Goal: Task Accomplishment & Management: Use online tool/utility

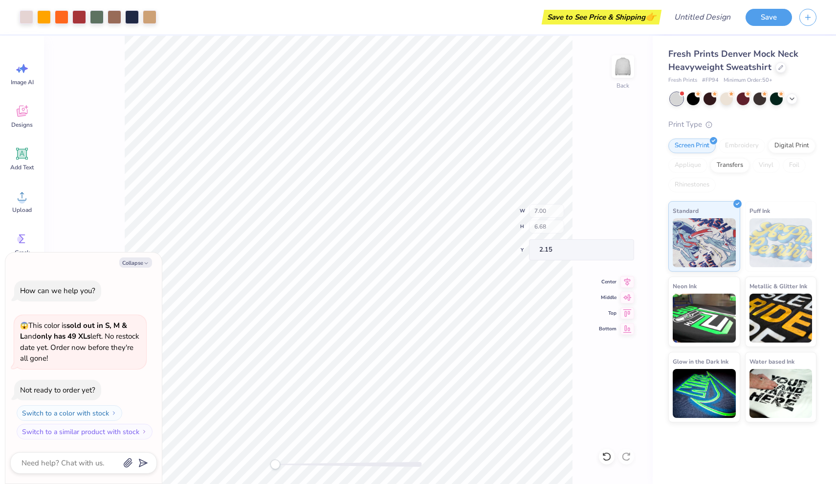
type textarea "x"
type input "3.26"
type input "1.33"
type input "2.74"
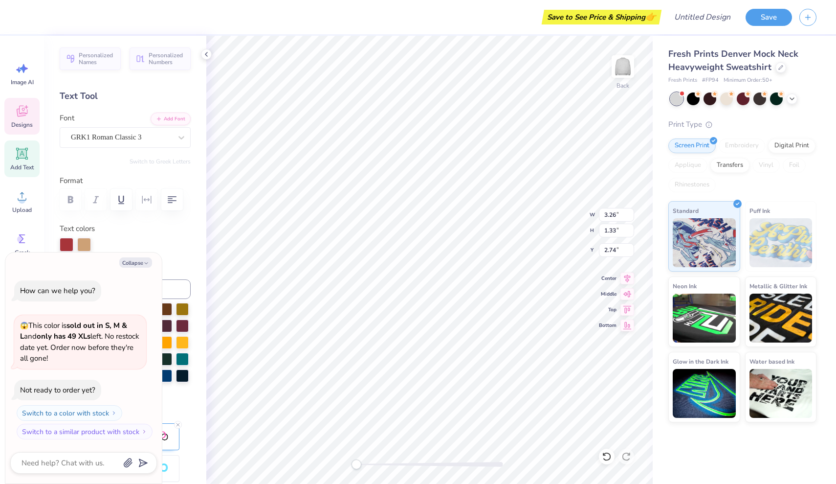
scroll to position [8, 1]
type textarea "x"
type input "3.66"
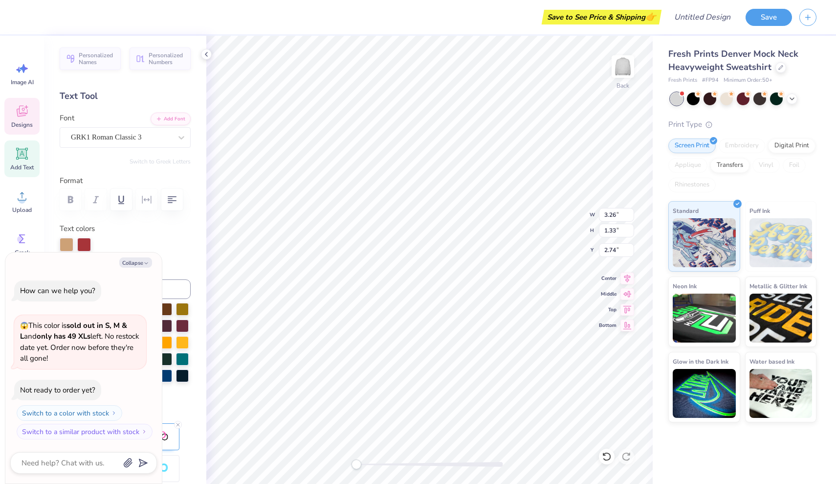
type input "2.69"
type input "2.56"
type textarea "x"
type input "3.26"
type input "1.33"
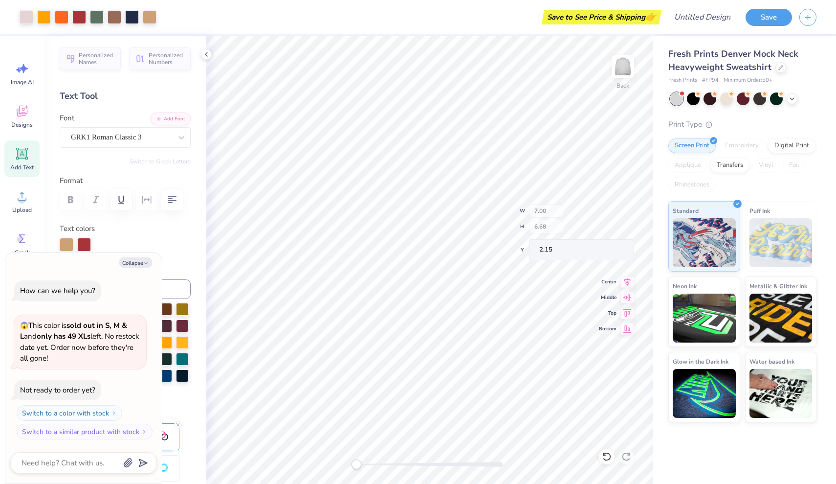
type input "2.74"
type textarea "x"
type textarea "T"
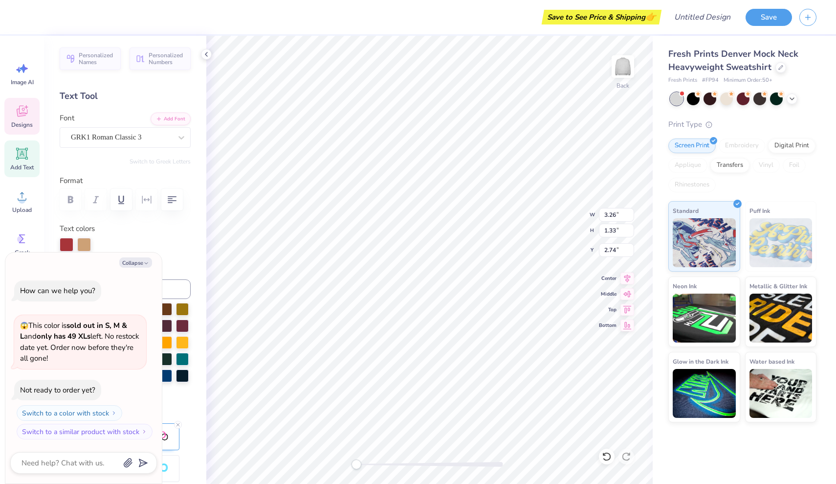
scroll to position [8, 1]
type textarea "x"
type textarea "Th"
type textarea "x"
type textarea "The"
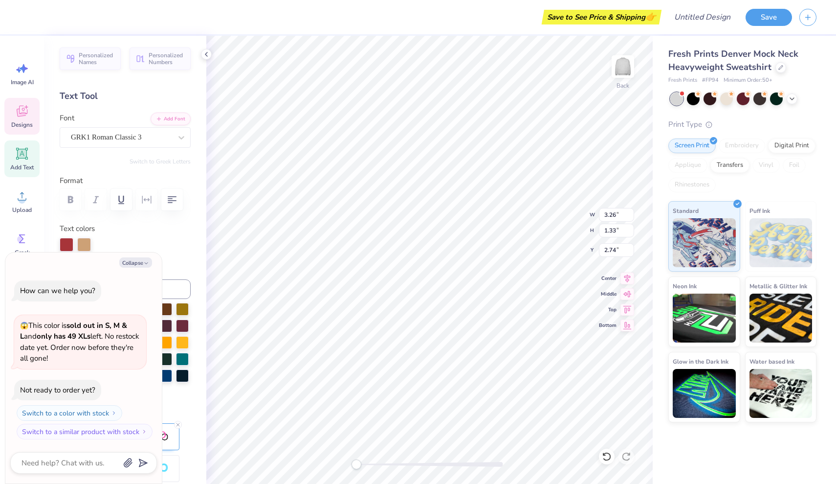
type textarea "x"
type textarea "Thet"
type textarea "x"
type textarea "Theta"
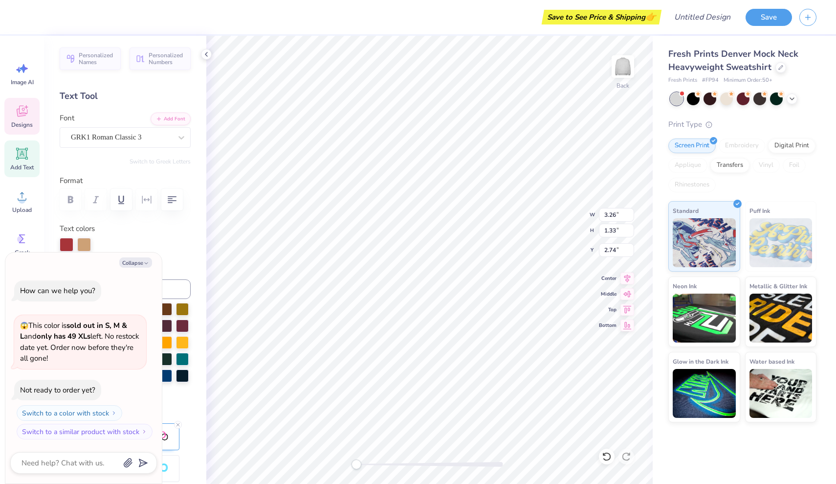
type textarea "x"
type textarea "T"
type textarea "x"
type input "2.92"
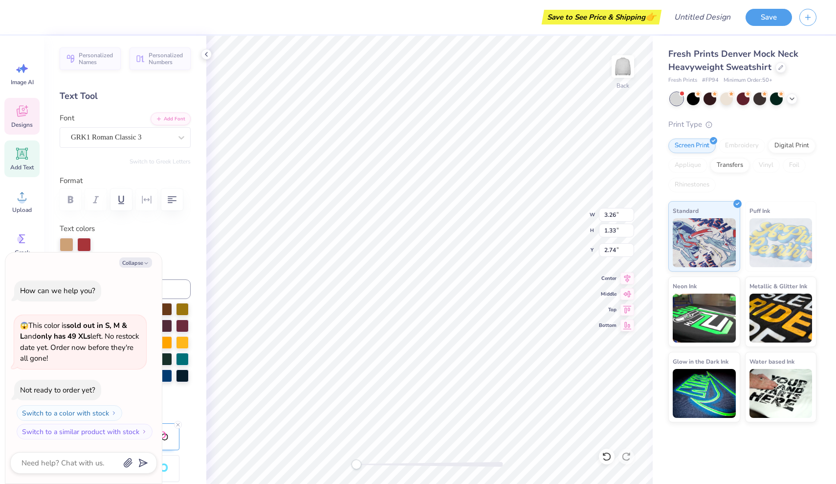
type input "2.33"
type input "5.52"
type textarea "x"
type input "10.86"
type input "10.37"
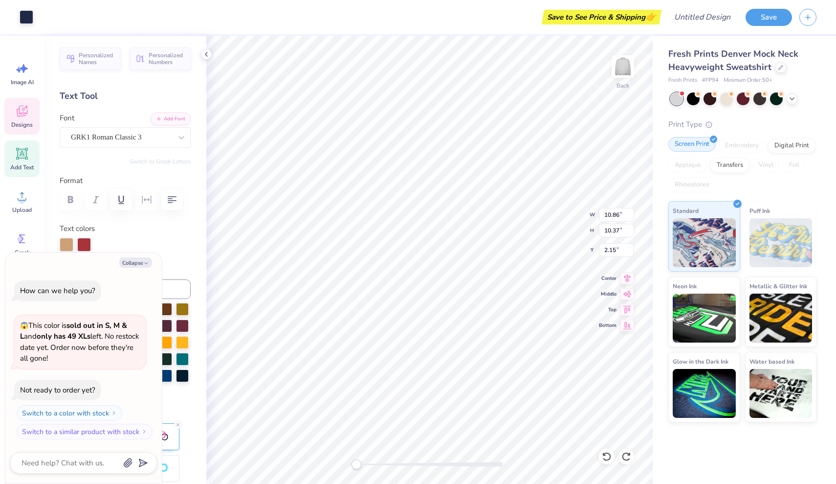
type textarea "x"
type input "7.00"
type input "6.68"
type textarea "x"
type input "1.35"
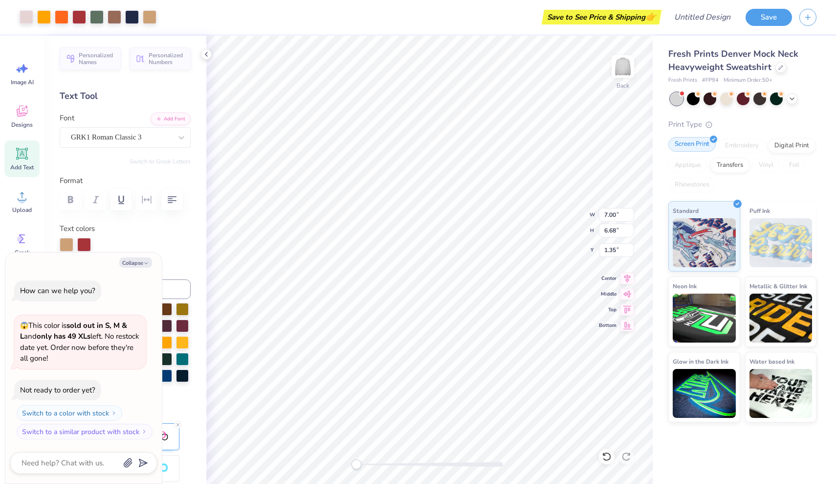
type textarea "x"
type input "11.93"
type input "11.39"
type textarea "x"
type input "2.53"
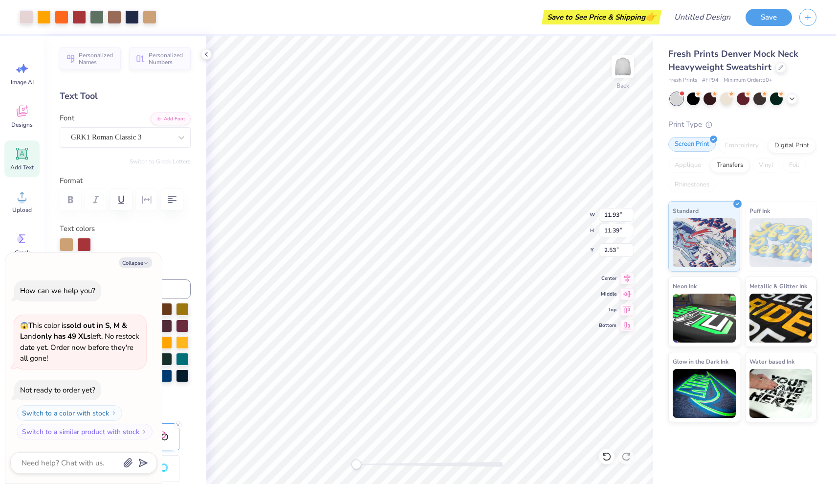
type textarea "x"
type input "12.54"
type input "11.97"
type input "1.95"
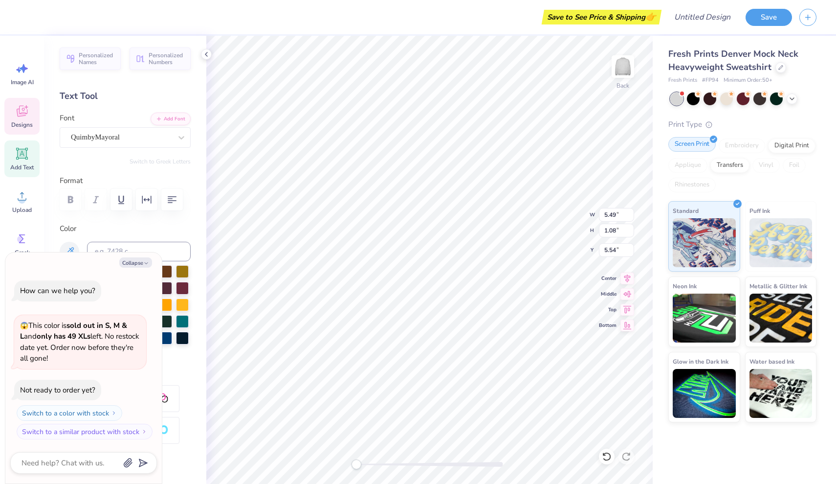
scroll to position [8, 4]
type textarea "x"
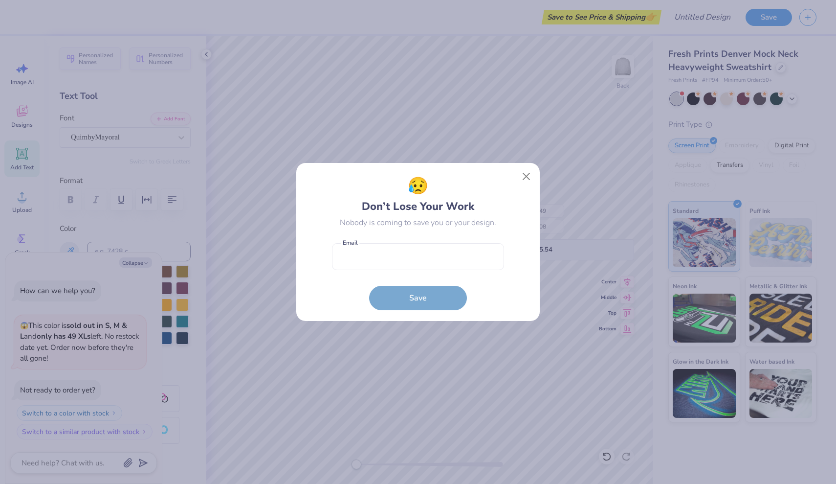
click at [523, 177] on button "Close" at bounding box center [526, 176] width 19 height 19
click at [526, 175] on div "😥 Don’t Lose Your Work Nobody is coming to save you or your design. Email is a …" at bounding box center [418, 242] width 836 height 484
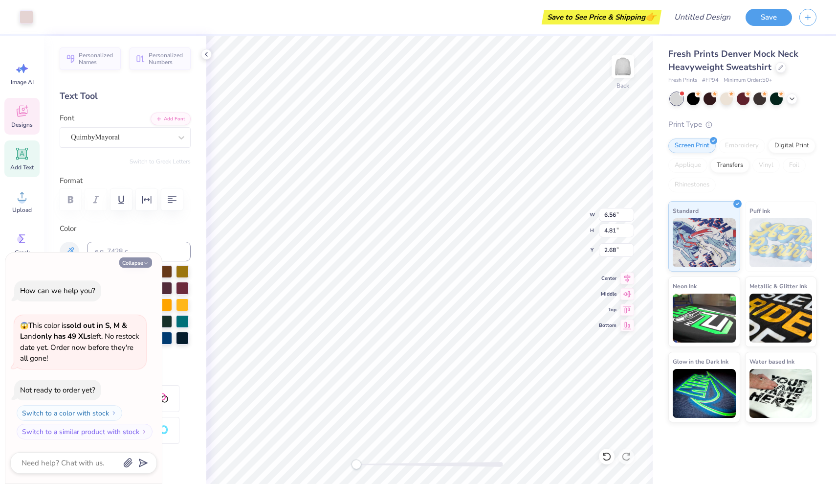
click at [135, 263] on button "Collapse" at bounding box center [135, 262] width 33 height 10
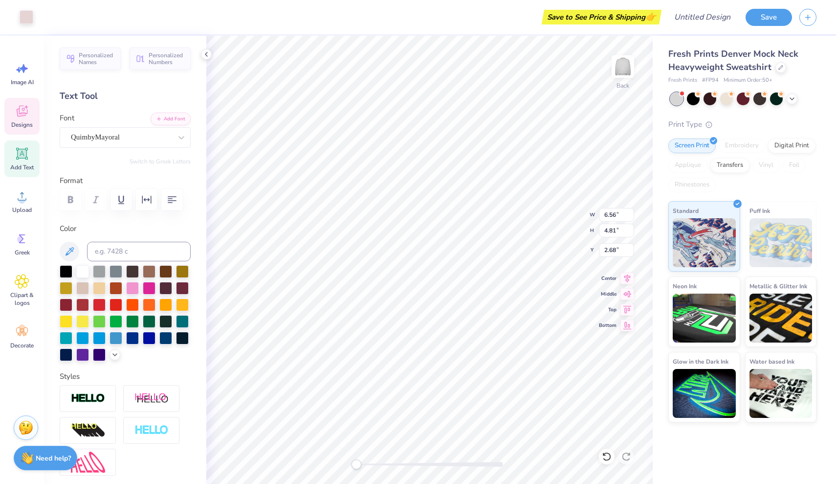
type textarea "x"
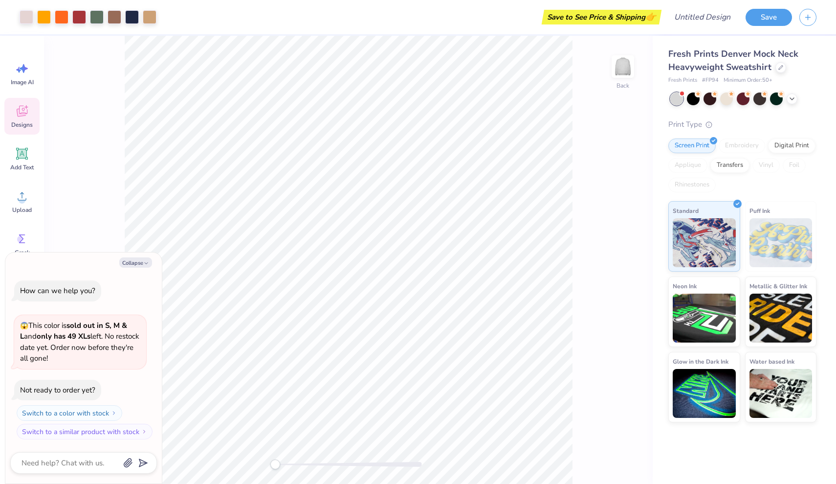
click at [24, 115] on icon at bounding box center [22, 111] width 11 height 11
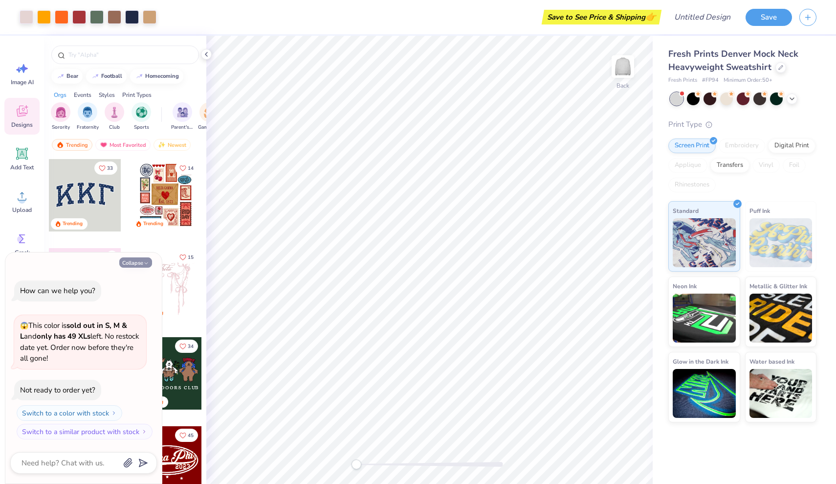
click at [129, 260] on button "Collapse" at bounding box center [135, 262] width 33 height 10
type textarea "x"
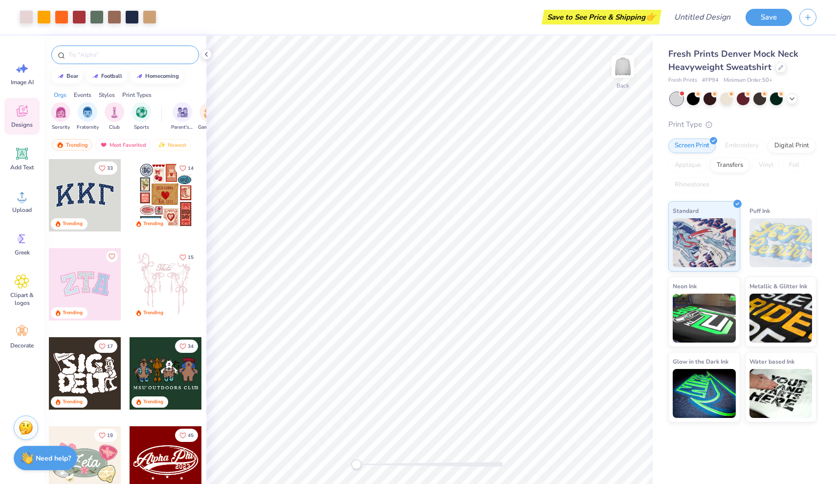
click at [117, 57] on input "text" at bounding box center [129, 55] width 125 height 10
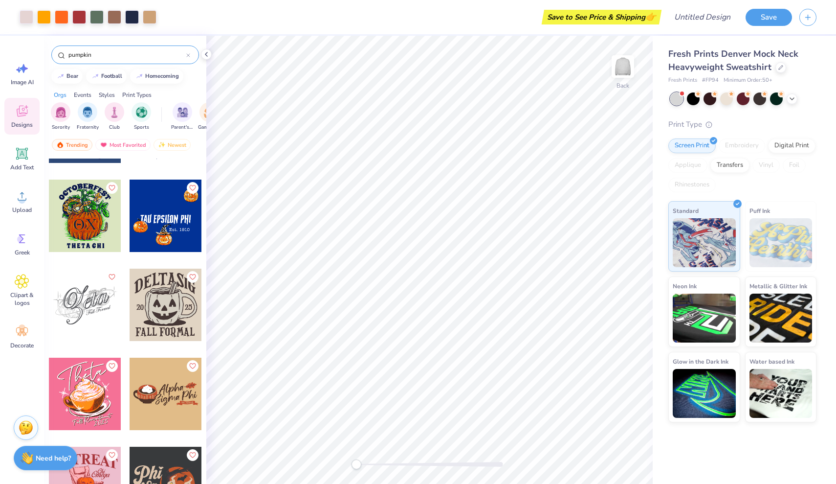
scroll to position [973, 0]
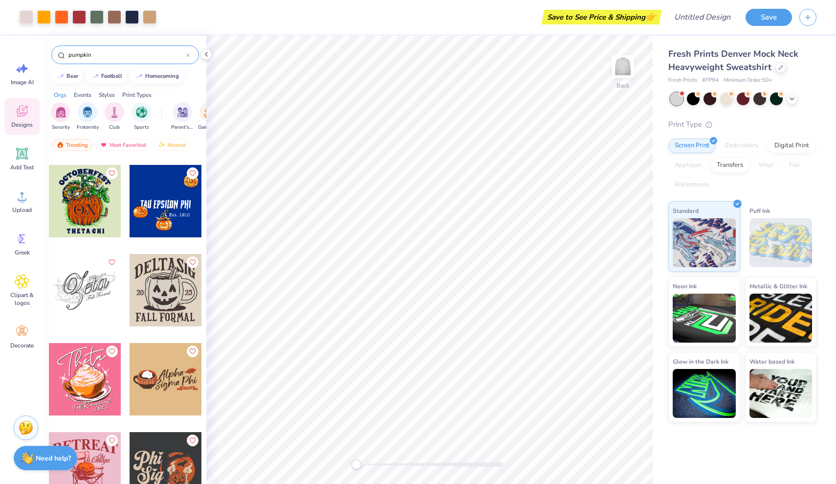
type input "pumpkin"
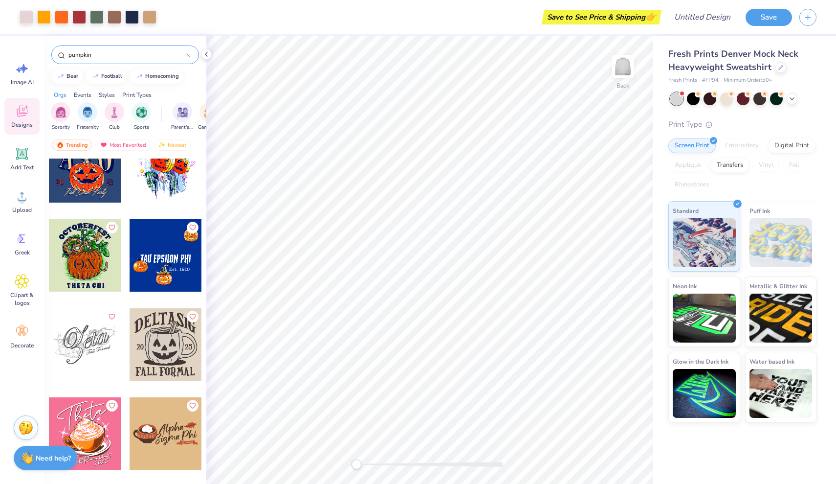
scroll to position [915, 0]
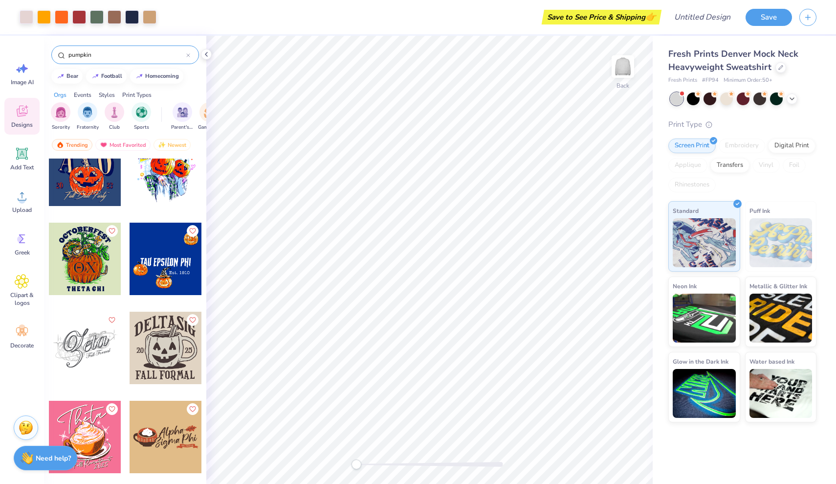
click at [65, 255] on div at bounding box center [85, 258] width 72 height 72
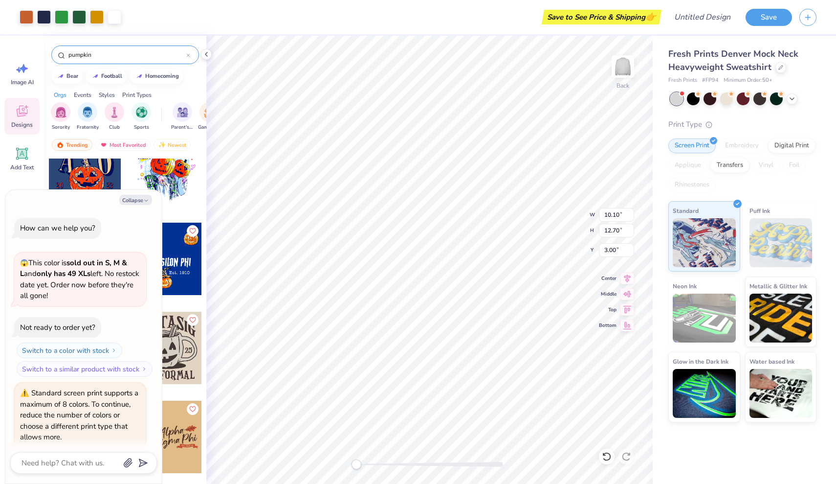
scroll to position [32, 0]
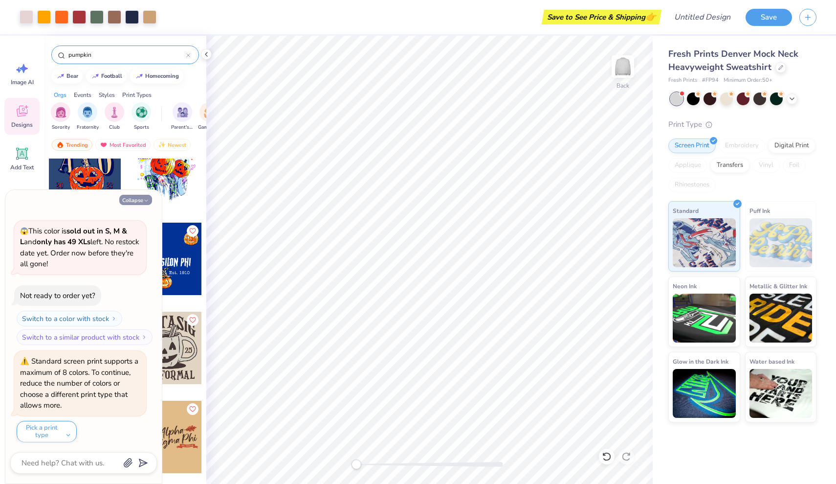
click at [137, 197] on button "Collapse" at bounding box center [135, 200] width 33 height 10
type textarea "x"
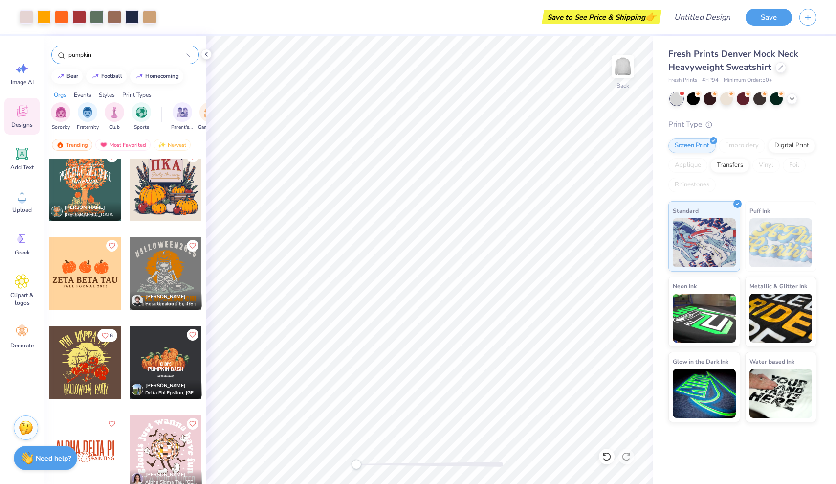
scroll to position [0, 0]
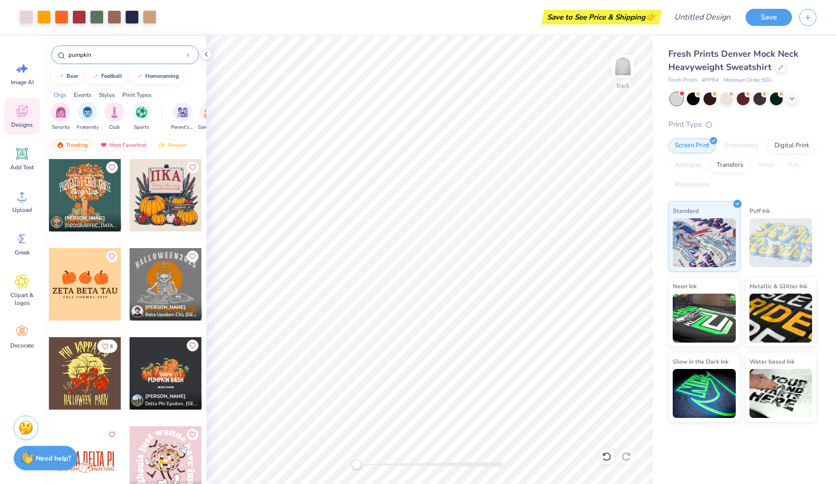
click at [139, 53] on input "pumpkin" at bounding box center [126, 55] width 119 height 10
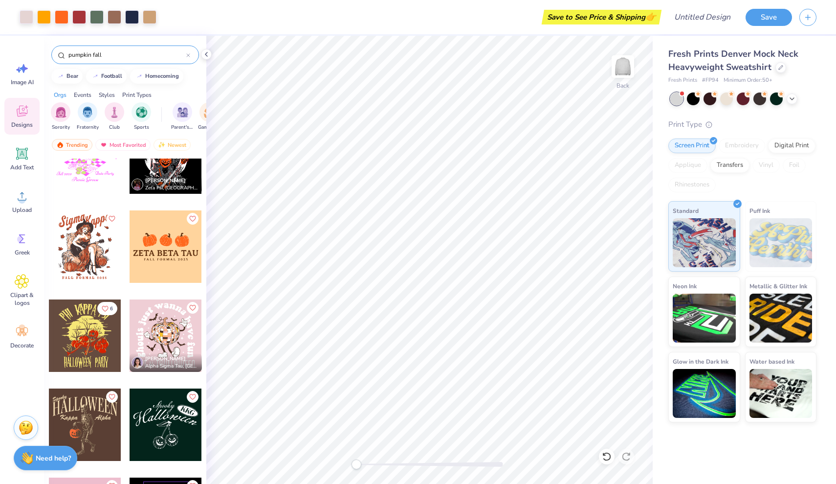
scroll to position [303, 0]
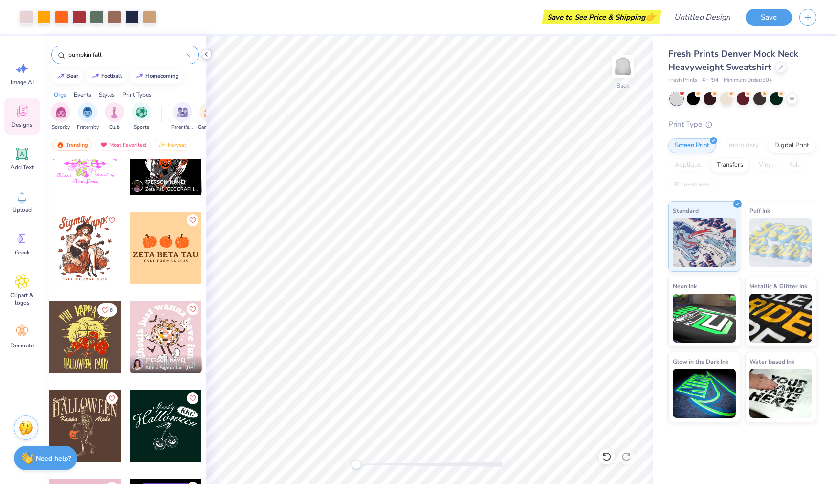
type input "pumpkin fall"
click at [207, 53] on icon at bounding box center [206, 54] width 8 height 8
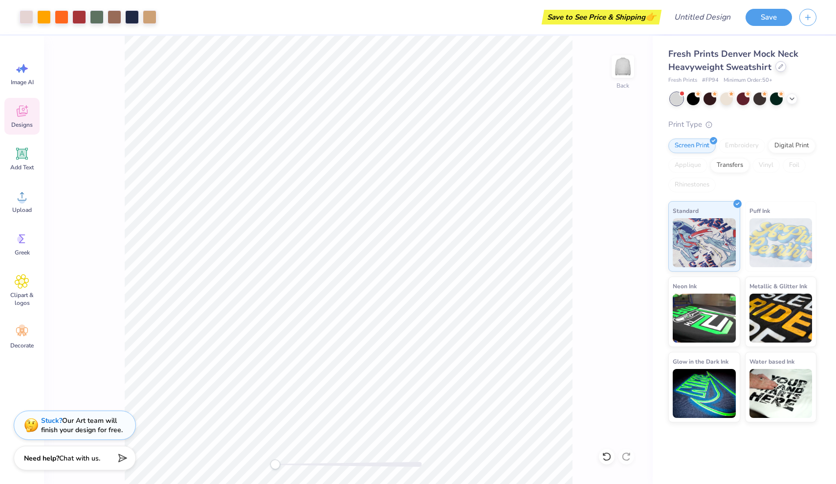
click at [782, 68] on div at bounding box center [780, 66] width 11 height 11
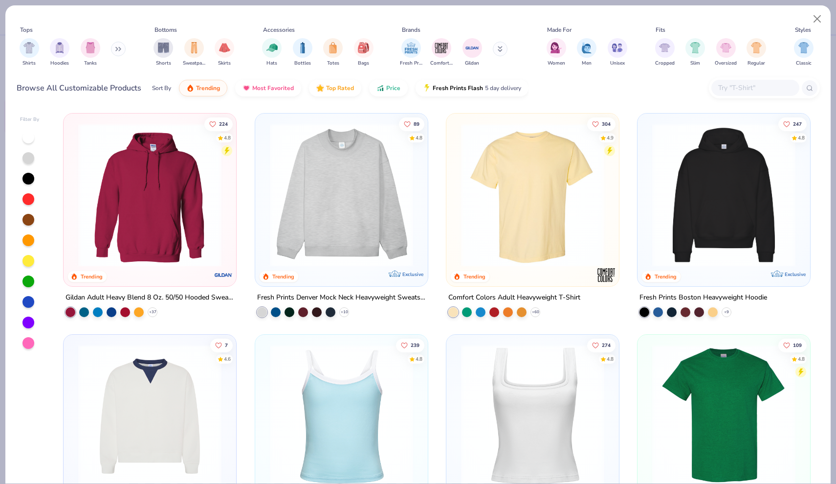
click at [565, 209] on img at bounding box center [532, 194] width 153 height 143
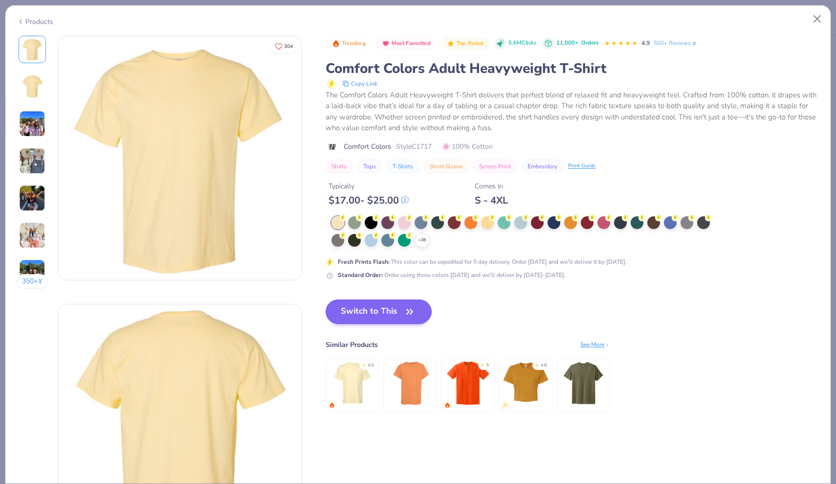
click at [387, 317] on button "Switch to This" at bounding box center [379, 311] width 106 height 24
click at [388, 304] on button "Switch to This" at bounding box center [379, 311] width 106 height 24
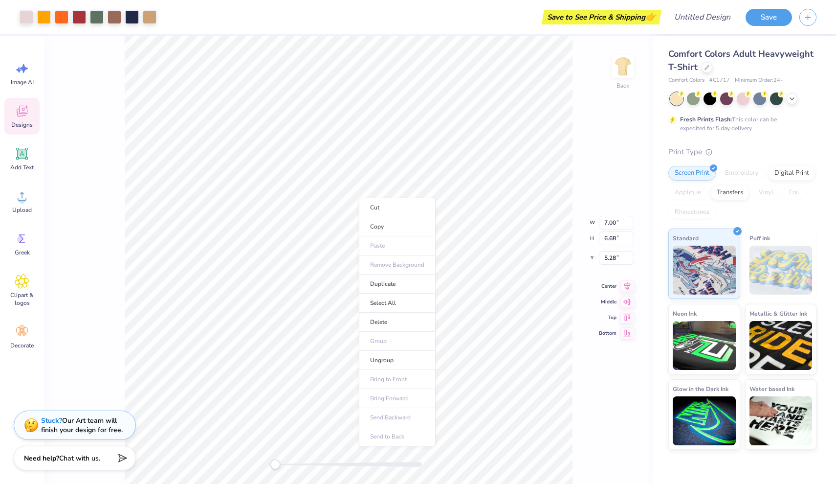
click at [359, 198] on body "Art colors Save to See Price & Shipping 👉 Design Title Save Image AI Designs Ad…" at bounding box center [418, 242] width 836 height 484
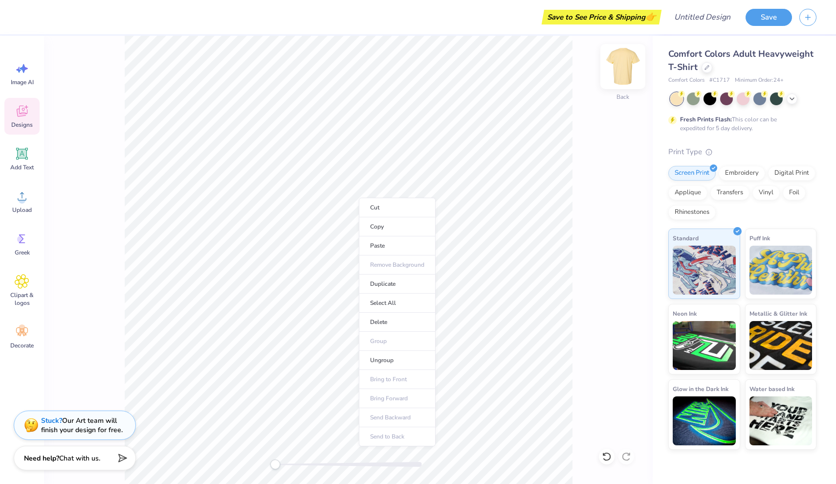
click at [621, 57] on img at bounding box center [622, 66] width 39 height 39
click at [620, 68] on img at bounding box center [622, 66] width 39 height 39
